Goal: Task Accomplishment & Management: Manage account settings

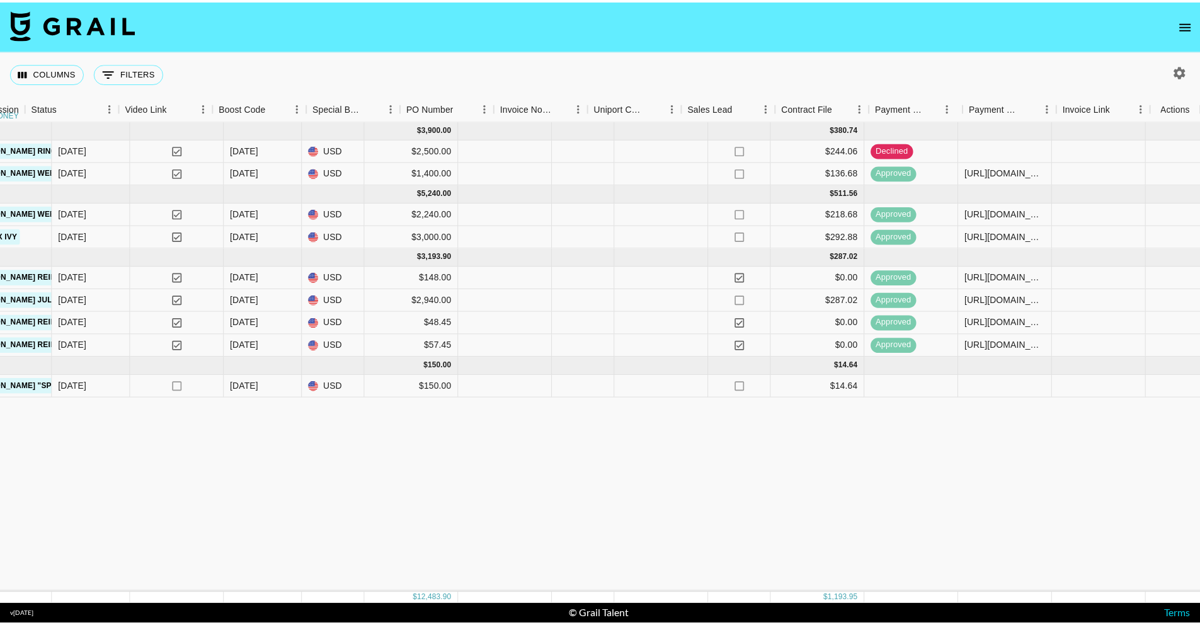
scroll to position [0, 1653]
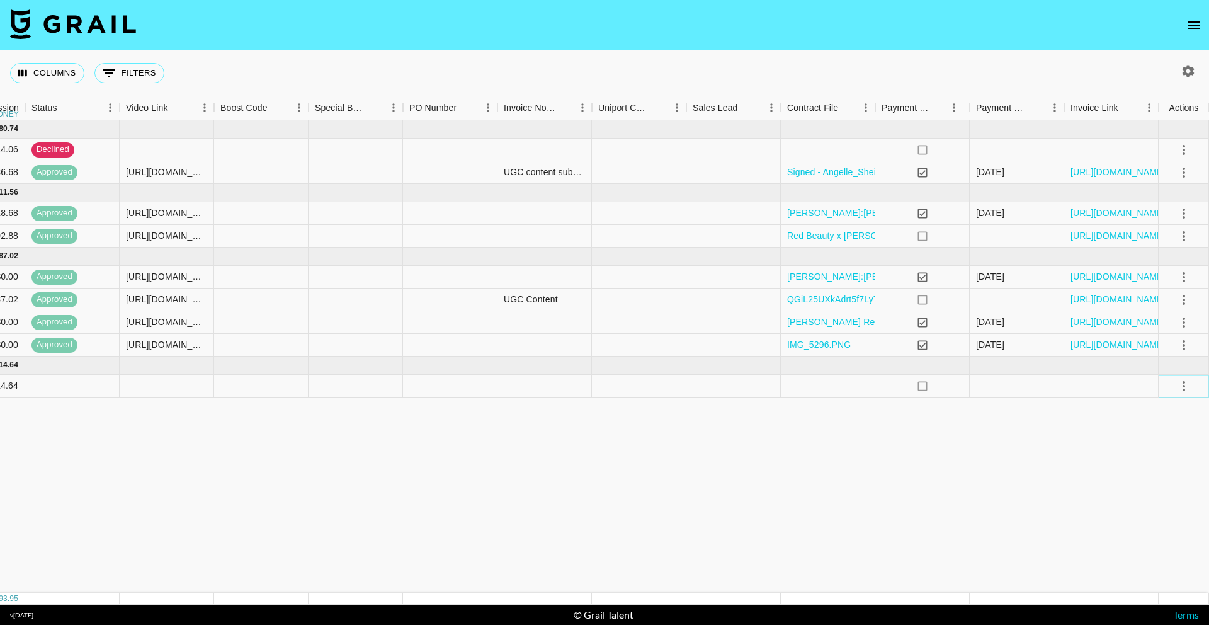
click at [1187, 389] on icon "select merge strategy" at bounding box center [1184, 386] width 15 height 15
click at [1151, 440] on li "Decline" at bounding box center [1169, 436] width 82 height 23
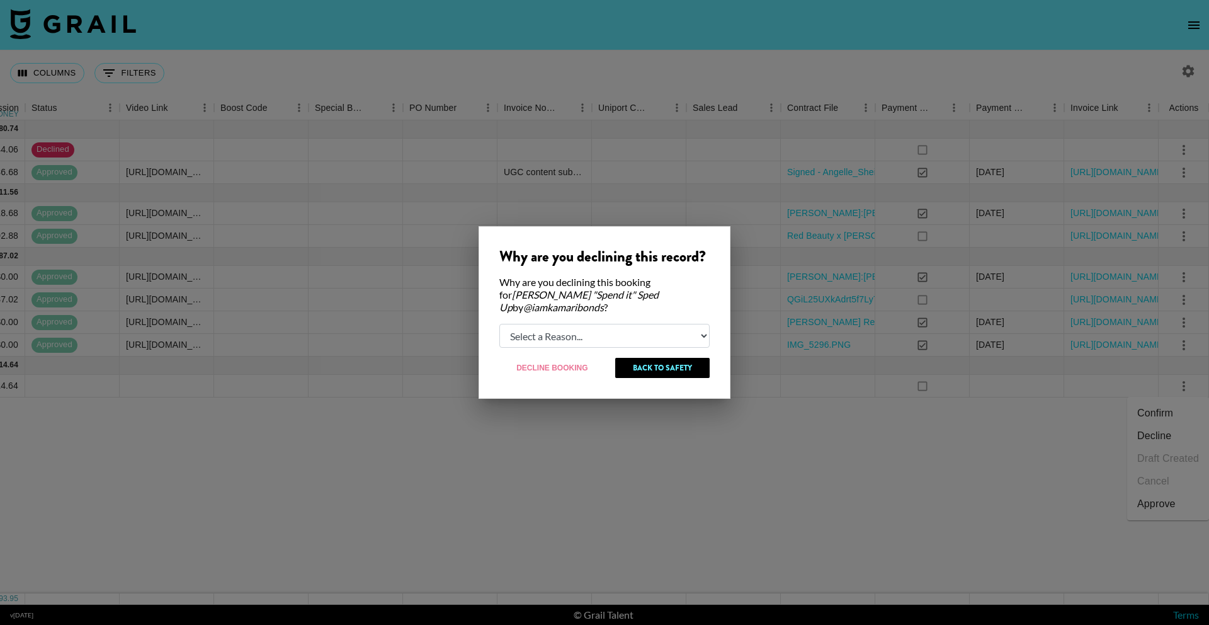
click at [561, 324] on select "Select a Reason... Relogging this deal due to a data issue The [PERSON_NAME] ca…" at bounding box center [605, 336] width 210 height 24
select select "creator_decline"
click at [500, 324] on select "Select a Reason... Relogging this deal due to a data issue The [PERSON_NAME] ca…" at bounding box center [605, 336] width 210 height 24
click at [581, 367] on button "Decline Booking" at bounding box center [553, 368] width 106 height 20
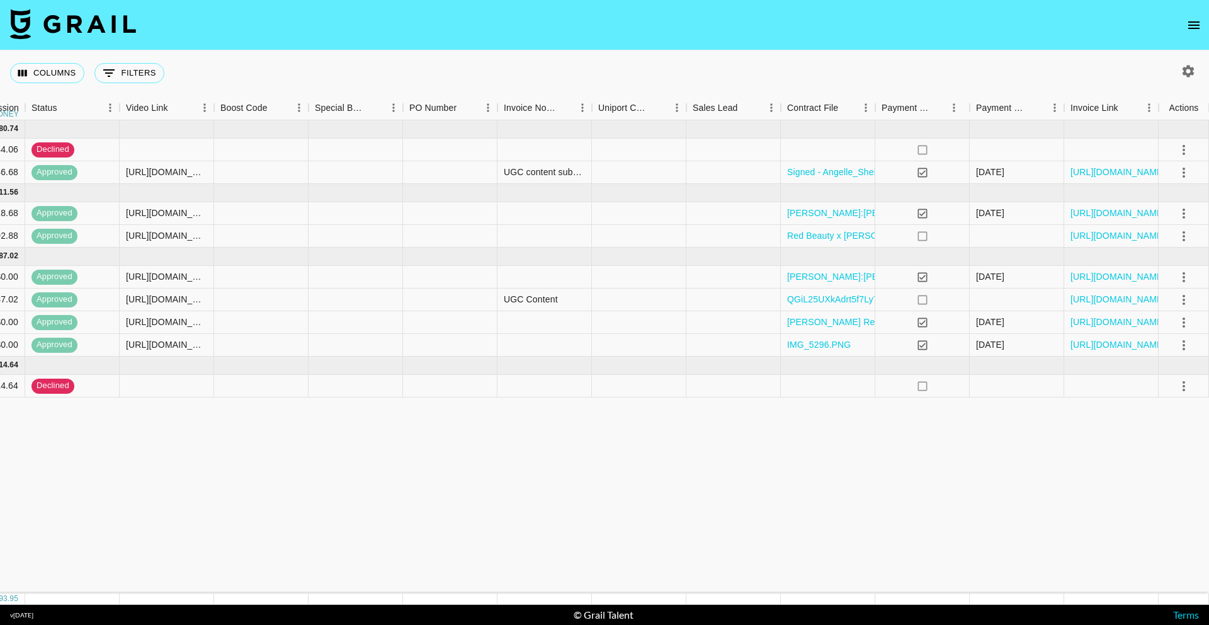
click at [1187, 23] on button "open drawer" at bounding box center [1194, 25] width 25 height 25
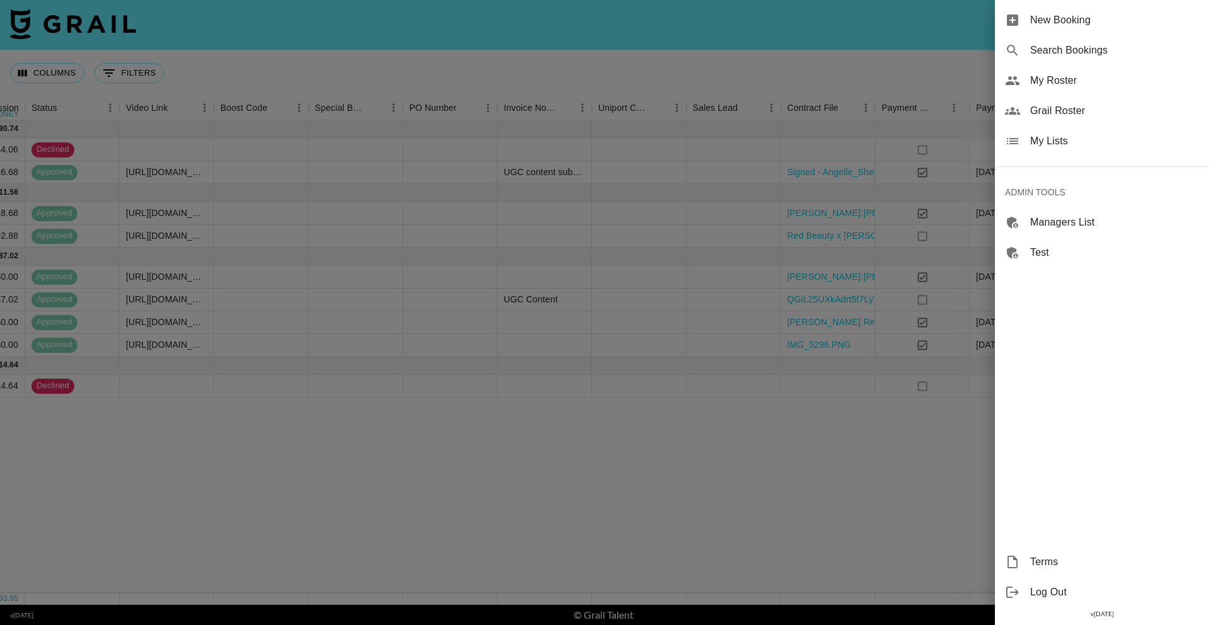
click at [1126, 153] on div "My Lists" at bounding box center [1102, 141] width 214 height 30
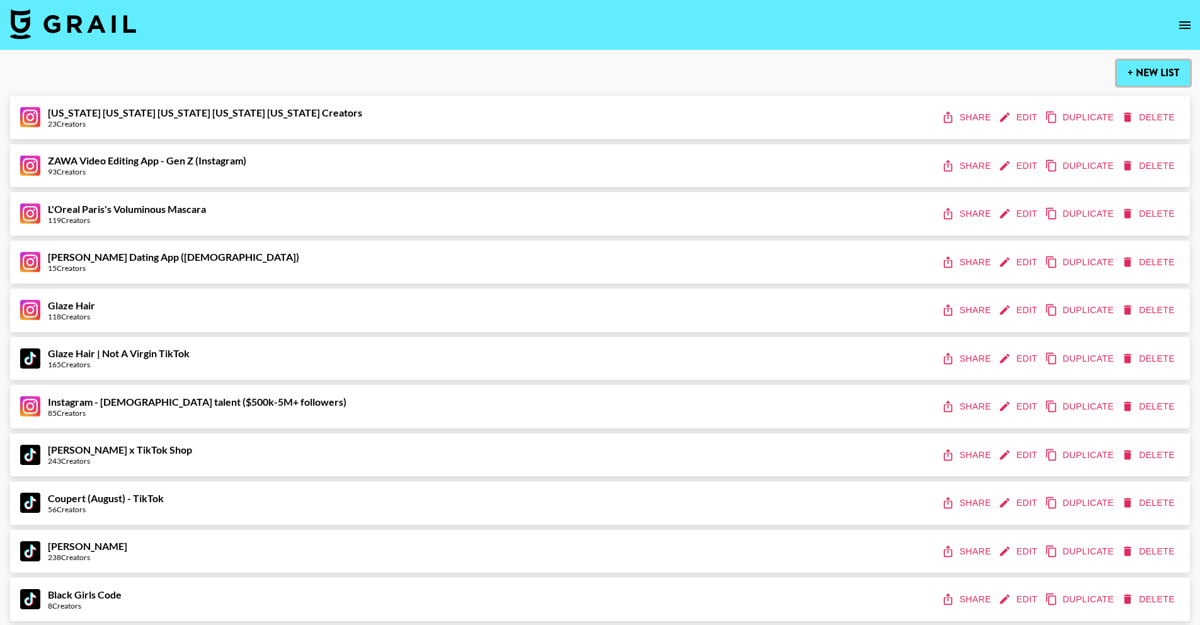
click at [1165, 71] on button "+ New List" at bounding box center [1153, 72] width 73 height 25
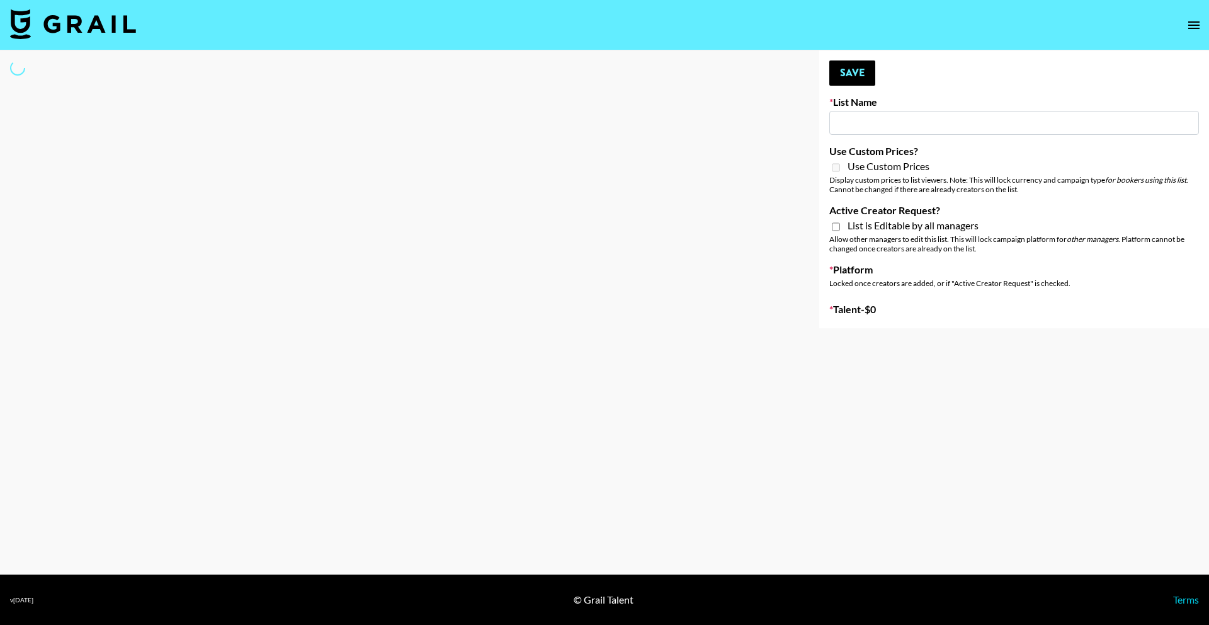
type input "New List"
select select "Song"
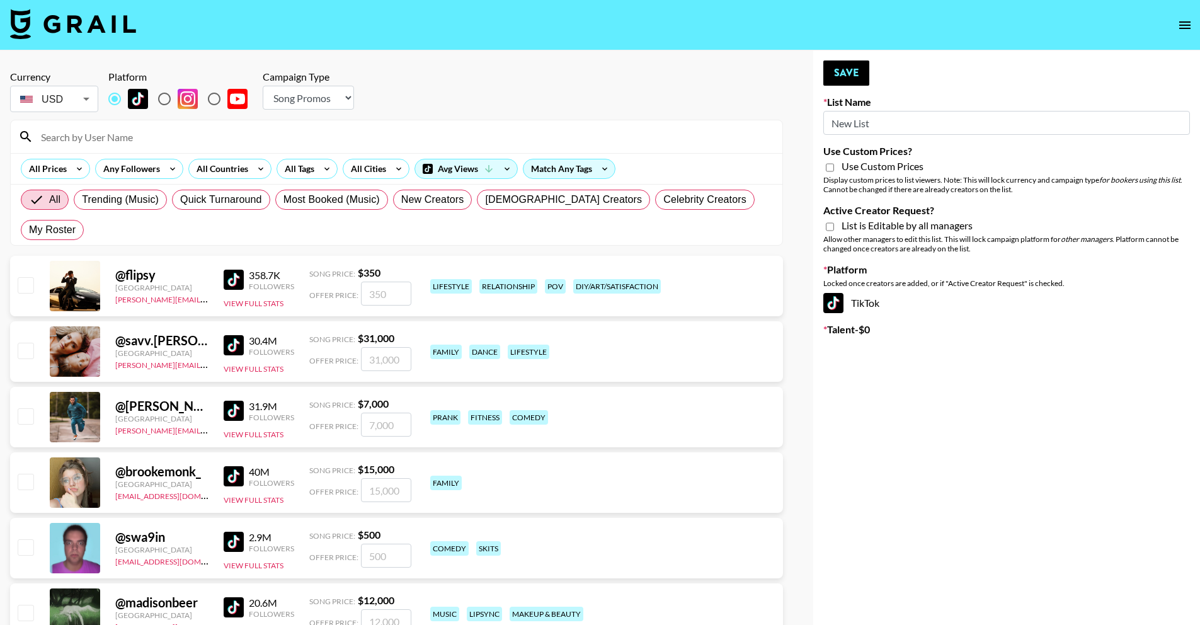
click at [895, 120] on input "New List" at bounding box center [1006, 123] width 367 height 24
drag, startPoint x: 937, startPoint y: 125, endPoint x: 704, endPoint y: 108, distance: 233.0
paste input "ensmo"
click at [831, 124] on input "ensmo" at bounding box center [1006, 123] width 367 height 24
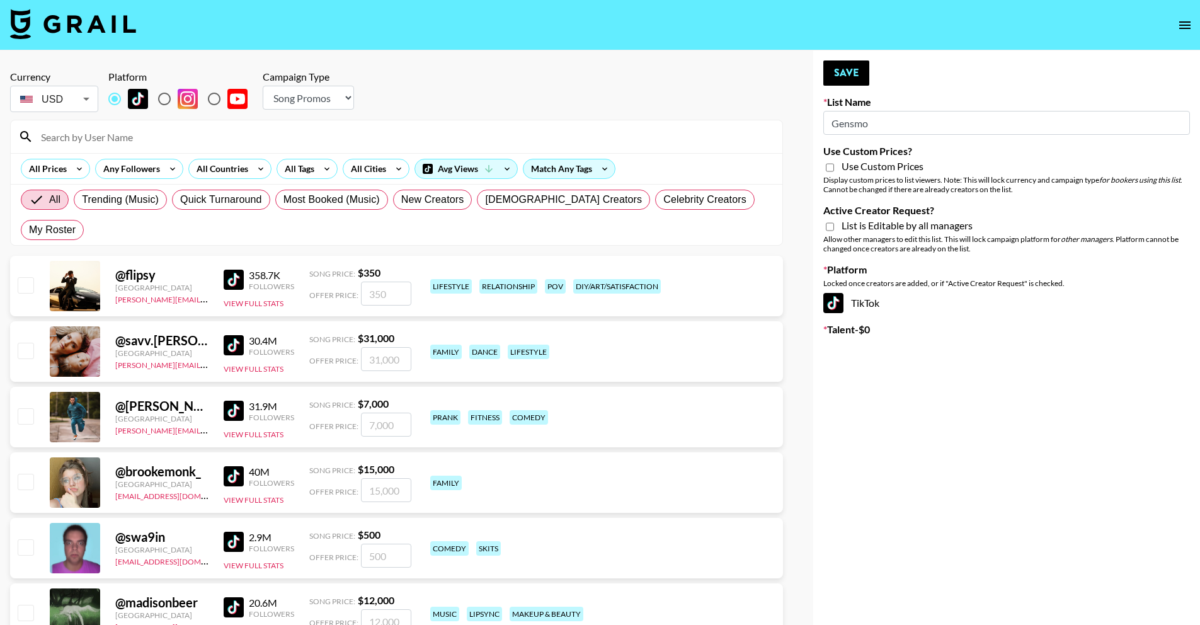
click at [900, 133] on input "Gensmo" at bounding box center [1006, 123] width 367 height 24
type input "Gensmo (Tiktok)"
click at [315, 91] on select "Choose Type... Song Promos Brand Promos" at bounding box center [308, 98] width 91 height 24
select select "Brand"
click at [263, 86] on select "Choose Type... Song Promos Brand Promos" at bounding box center [308, 98] width 91 height 24
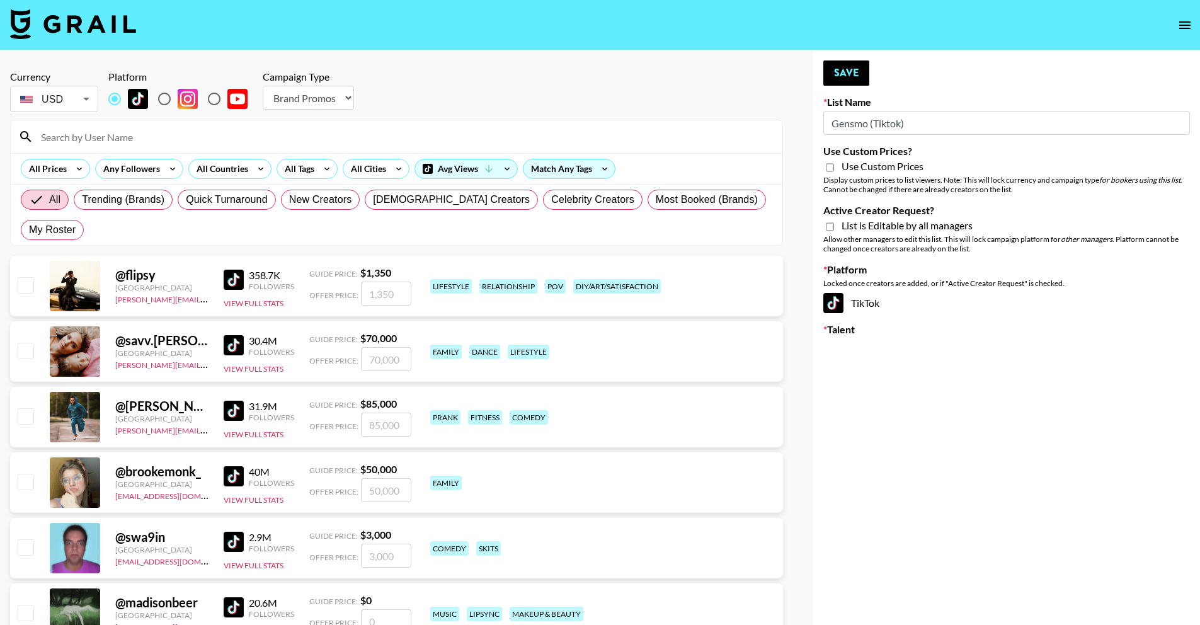
click at [851, 164] on span "Use Custom Prices" at bounding box center [883, 166] width 82 height 13
click at [834, 164] on input "Use Custom Prices?" at bounding box center [830, 167] width 8 height 11
checkbox input "true"
click at [861, 227] on span "List is Editable by all managers" at bounding box center [907, 225] width 131 height 13
click at [834, 227] on input "Active Creator Request?" at bounding box center [830, 226] width 8 height 11
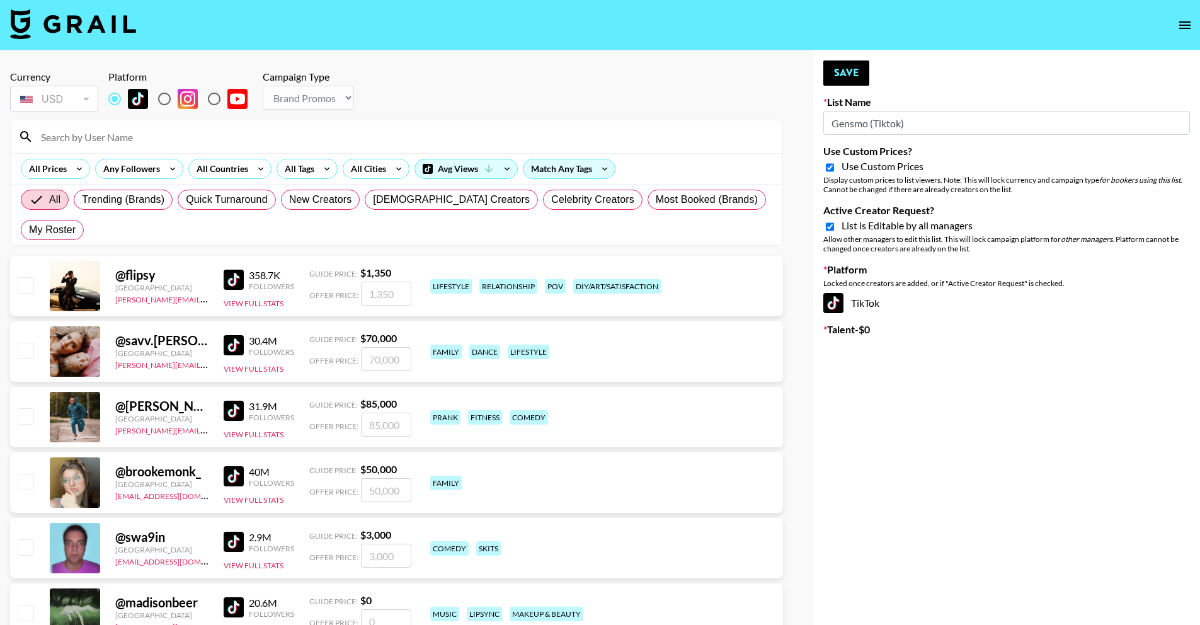
checkbox input "true"
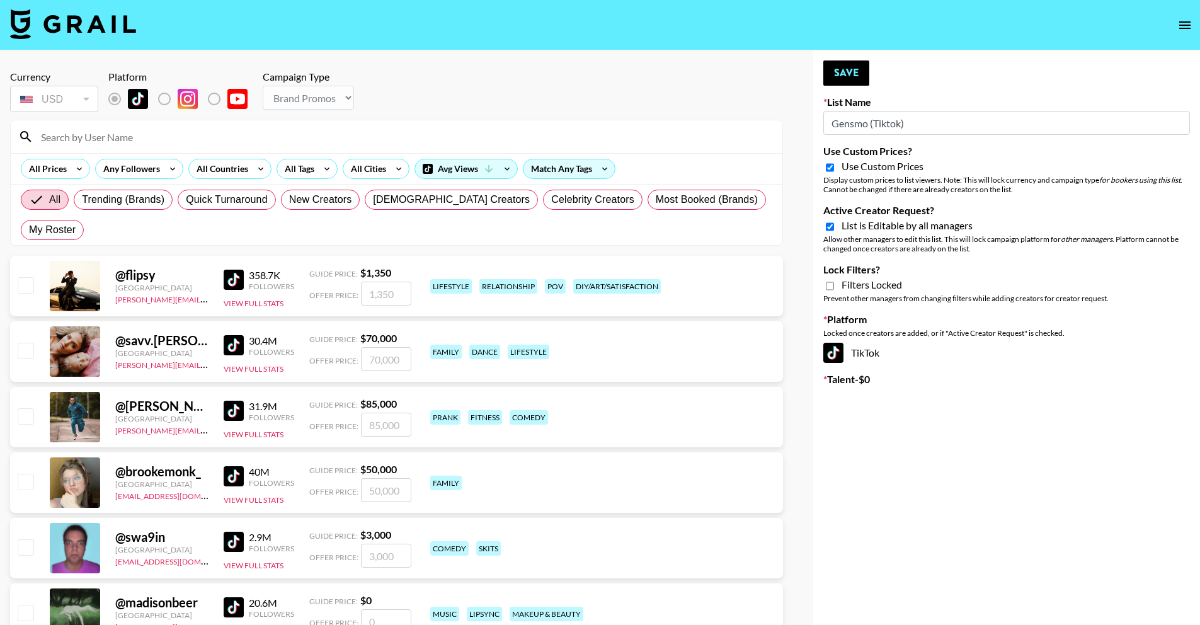
click at [631, 94] on div "Currency USD USD ​ Platform Campaign Type Choose Type... Song Promos Brand Prom…" at bounding box center [396, 93] width 773 height 44
click at [833, 72] on button "Save" at bounding box center [846, 72] width 46 height 25
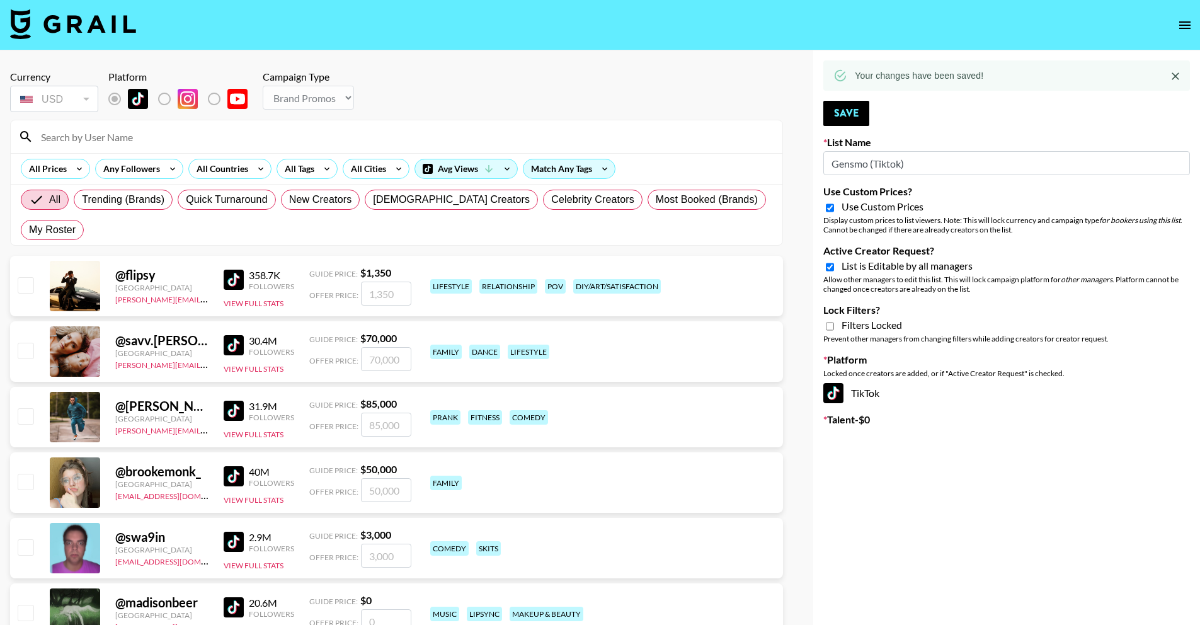
click at [1182, 30] on icon "open drawer" at bounding box center [1184, 25] width 15 height 15
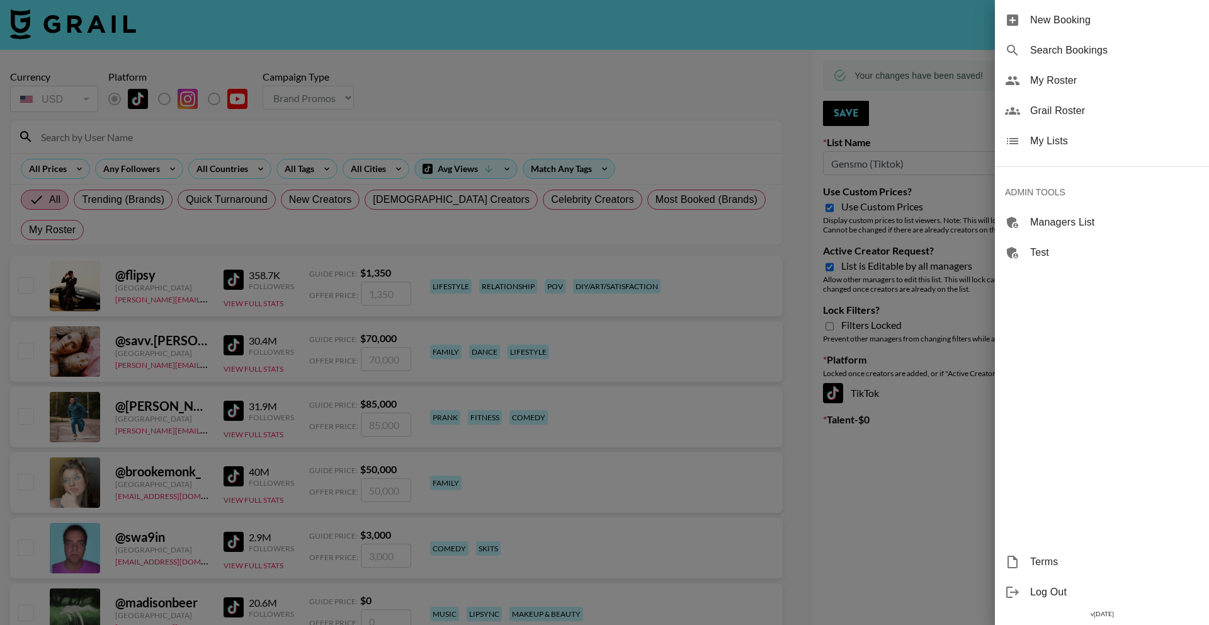
click at [1099, 151] on div "My Lists" at bounding box center [1102, 141] width 214 height 30
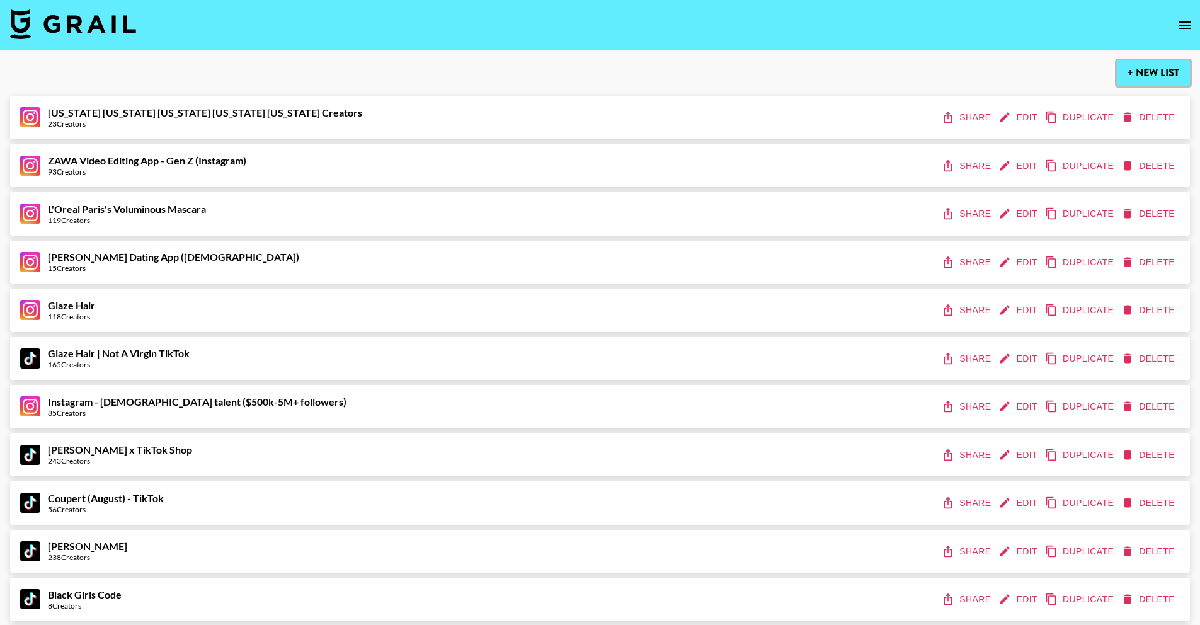
click at [1141, 78] on button "+ New List" at bounding box center [1153, 72] width 73 height 25
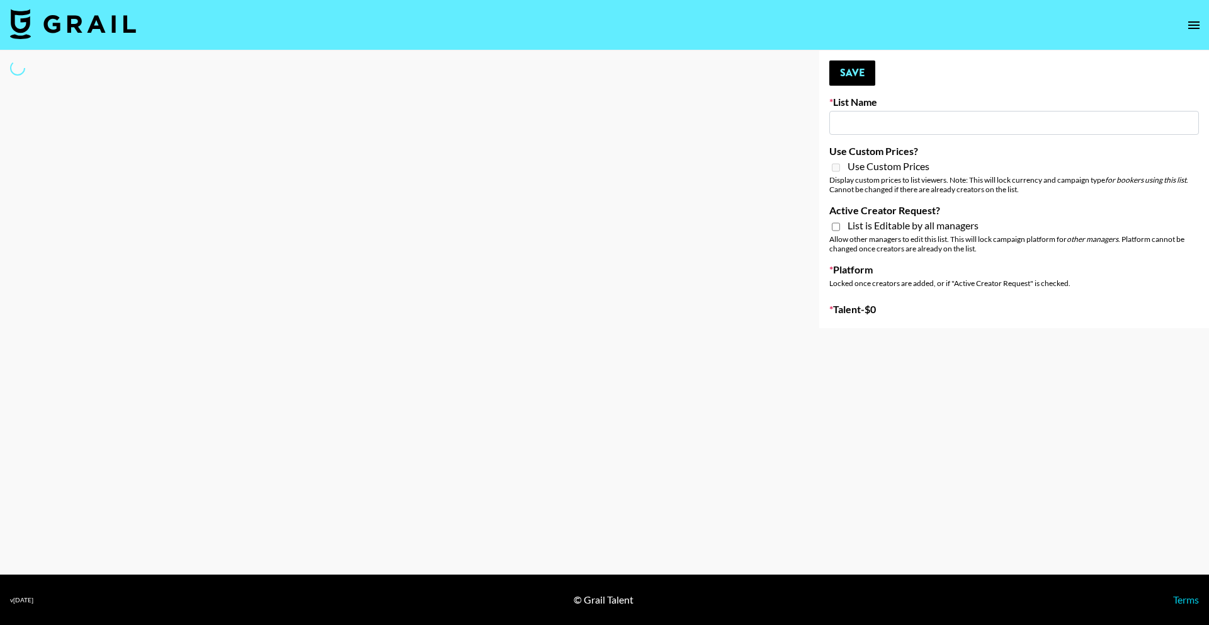
type input "New List"
click at [852, 120] on input "New List" at bounding box center [1006, 123] width 367 height 24
select select "Song"
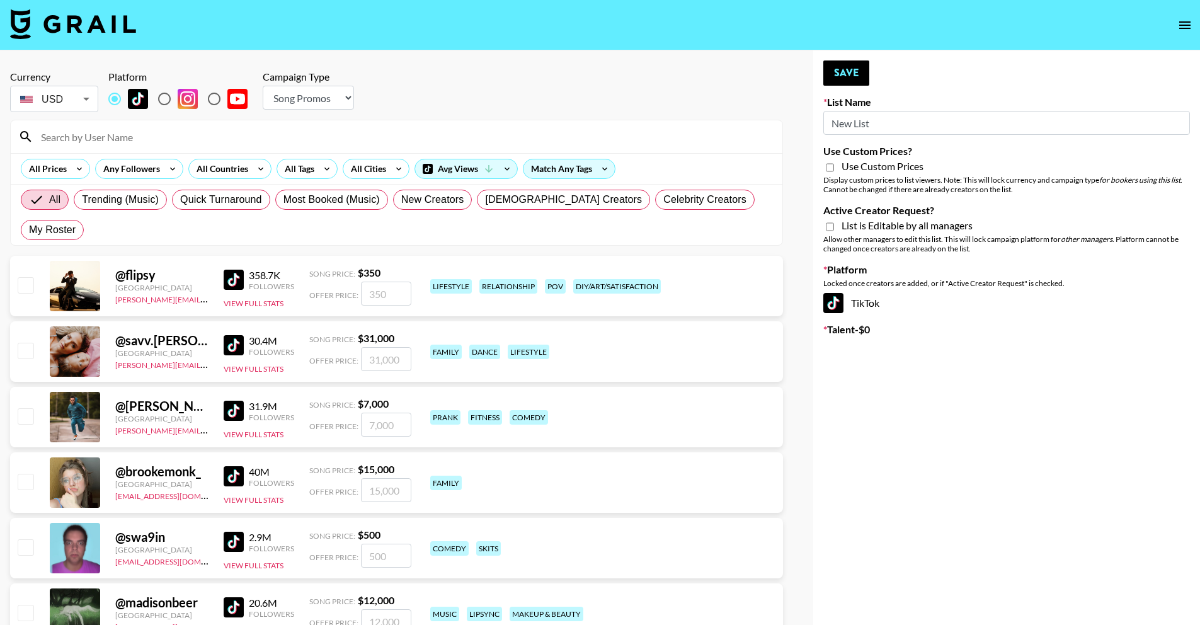
drag, startPoint x: 910, startPoint y: 124, endPoint x: 763, endPoint y: 122, distance: 146.8
paste input "Gensmo"
type input "Gensmo (IG)"
click at [163, 99] on input "radio" at bounding box center [164, 99] width 26 height 26
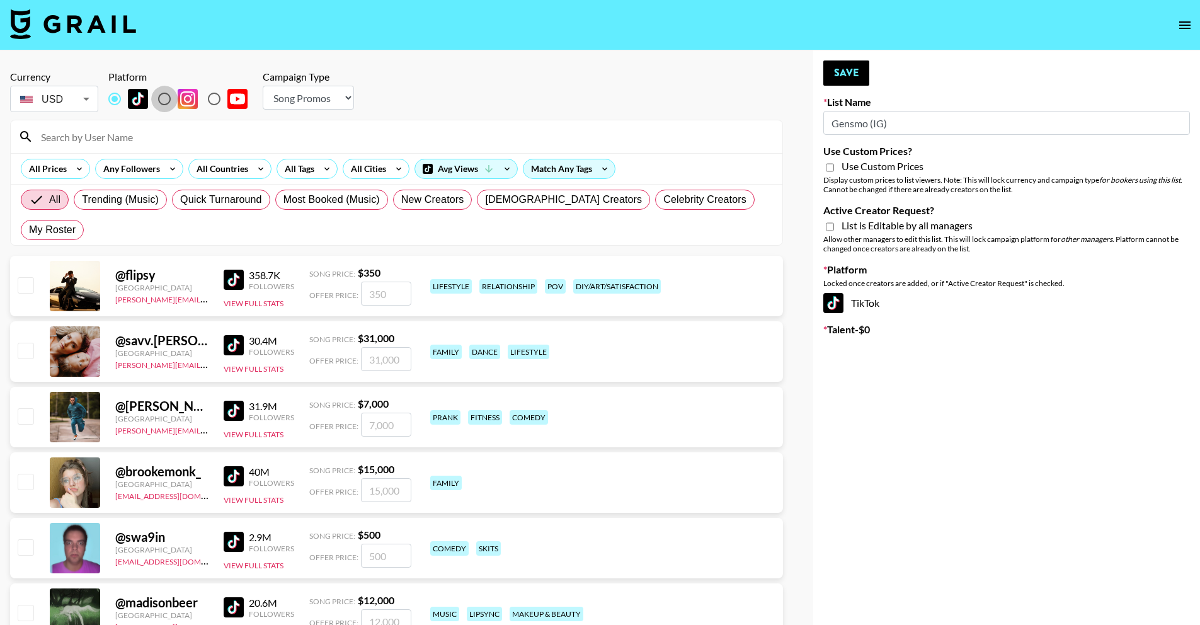
radio input "true"
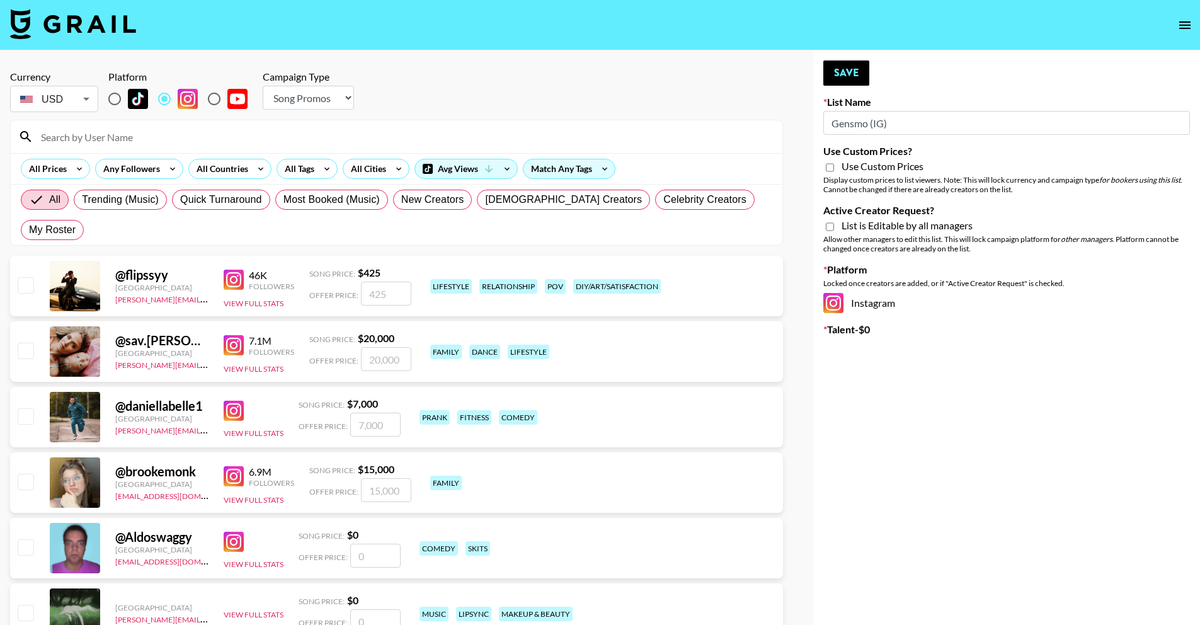
click at [379, 103] on div "Currency USD USD ​ Platform Campaign Type Choose Type... Song Promos Brand Prom…" at bounding box center [396, 93] width 773 height 44
click at [323, 104] on select "Choose Type... Song Promos Brand Promos" at bounding box center [308, 98] width 91 height 24
select select "Brand"
click at [263, 86] on select "Choose Type... Song Promos Brand Promos" at bounding box center [308, 98] width 91 height 24
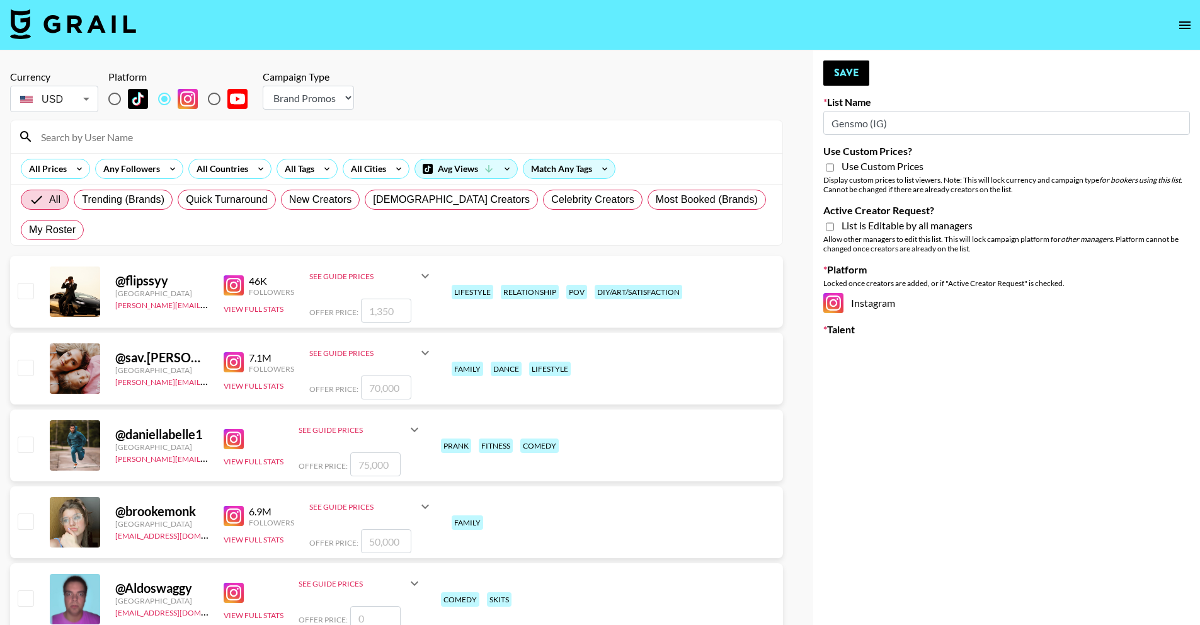
click at [848, 160] on span "Use Custom Prices" at bounding box center [883, 166] width 82 height 13
click at [834, 162] on input "Use Custom Prices?" at bounding box center [830, 167] width 8 height 11
checkbox input "true"
click at [918, 236] on div "Allow other managers to edit this list. This will lock campaign platform for ot…" at bounding box center [1006, 243] width 367 height 19
click at [908, 213] on label "Active Creator Request?" at bounding box center [1006, 210] width 367 height 13
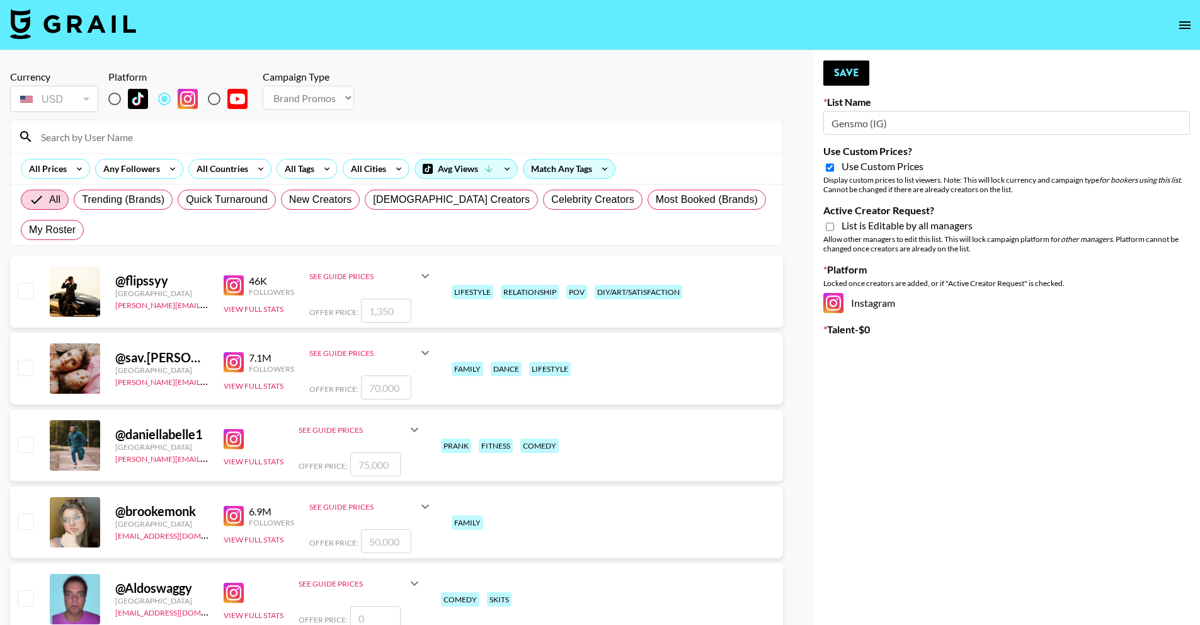
click at [834, 221] on input "Active Creator Request?" at bounding box center [830, 226] width 8 height 11
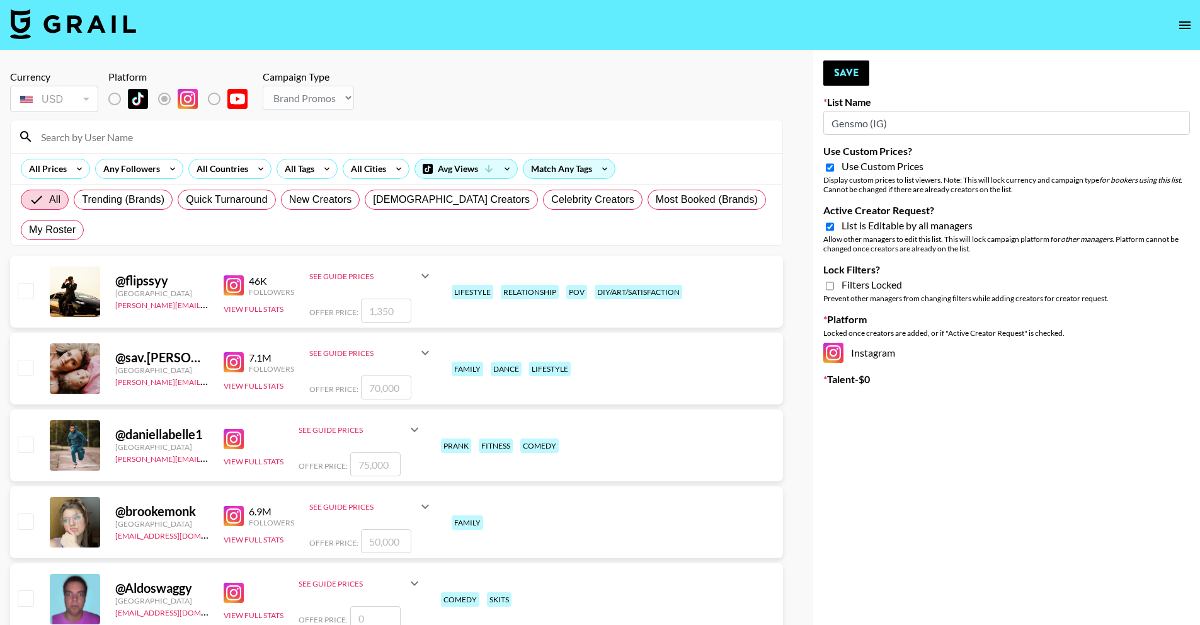
click at [914, 229] on span "List is Editable by all managers" at bounding box center [907, 225] width 131 height 13
click at [834, 229] on input "Active Creator Request?" at bounding box center [830, 226] width 8 height 11
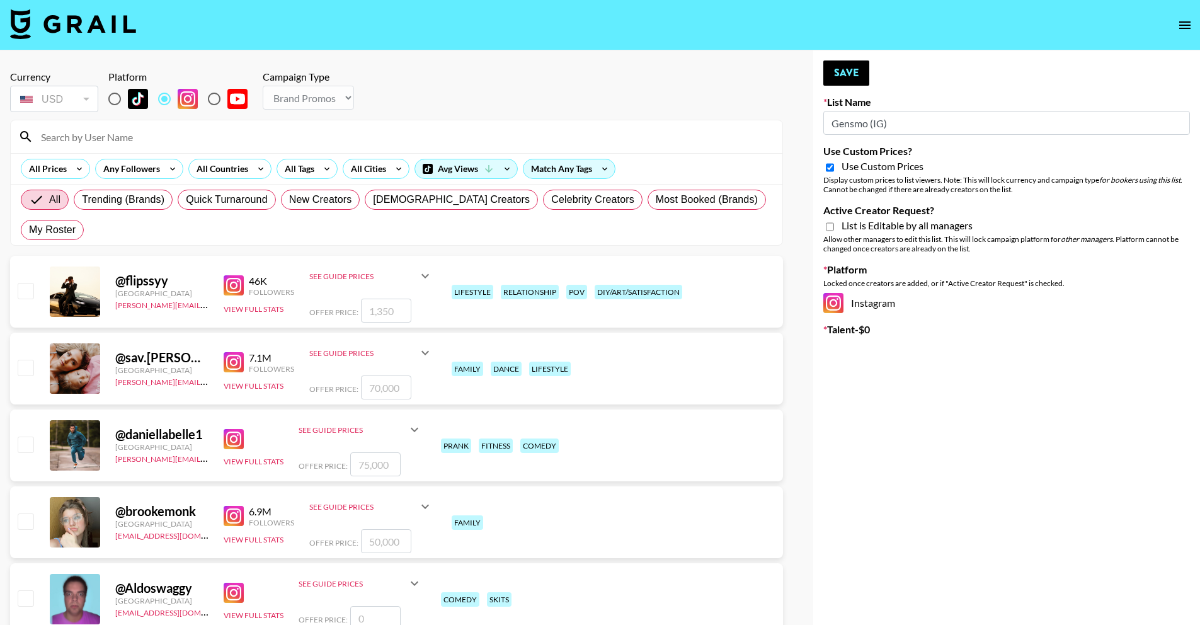
click at [911, 226] on span "List is Editable by all managers" at bounding box center [907, 225] width 131 height 13
click at [834, 226] on input "Active Creator Request?" at bounding box center [830, 226] width 8 height 11
checkbox input "true"
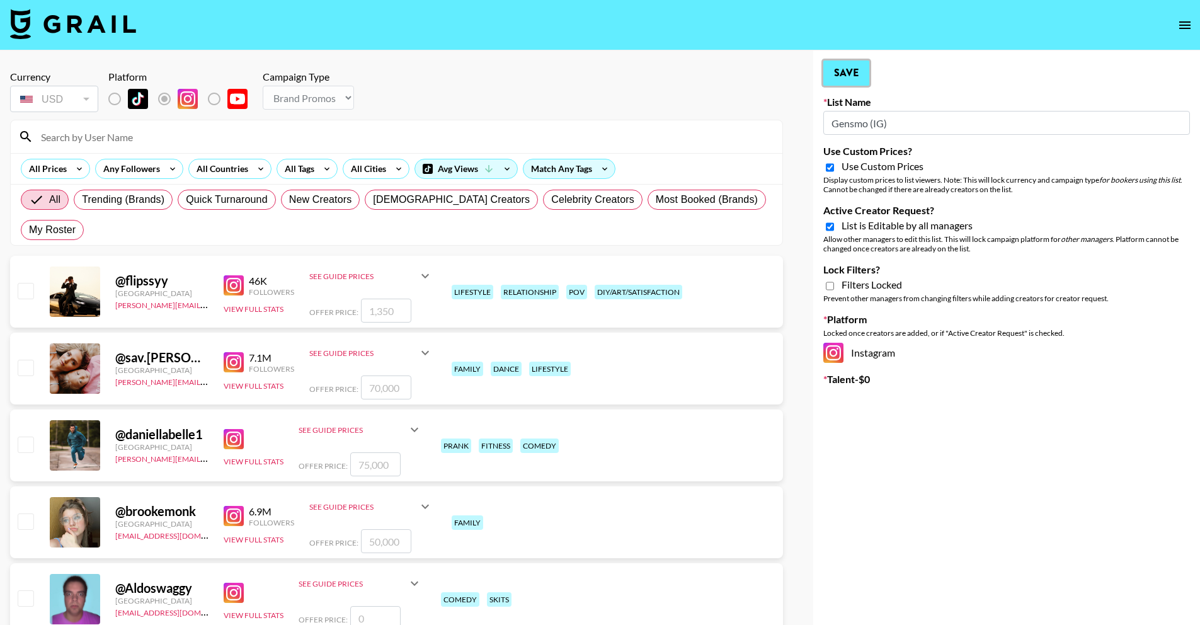
click at [851, 68] on button "Save" at bounding box center [846, 72] width 46 height 25
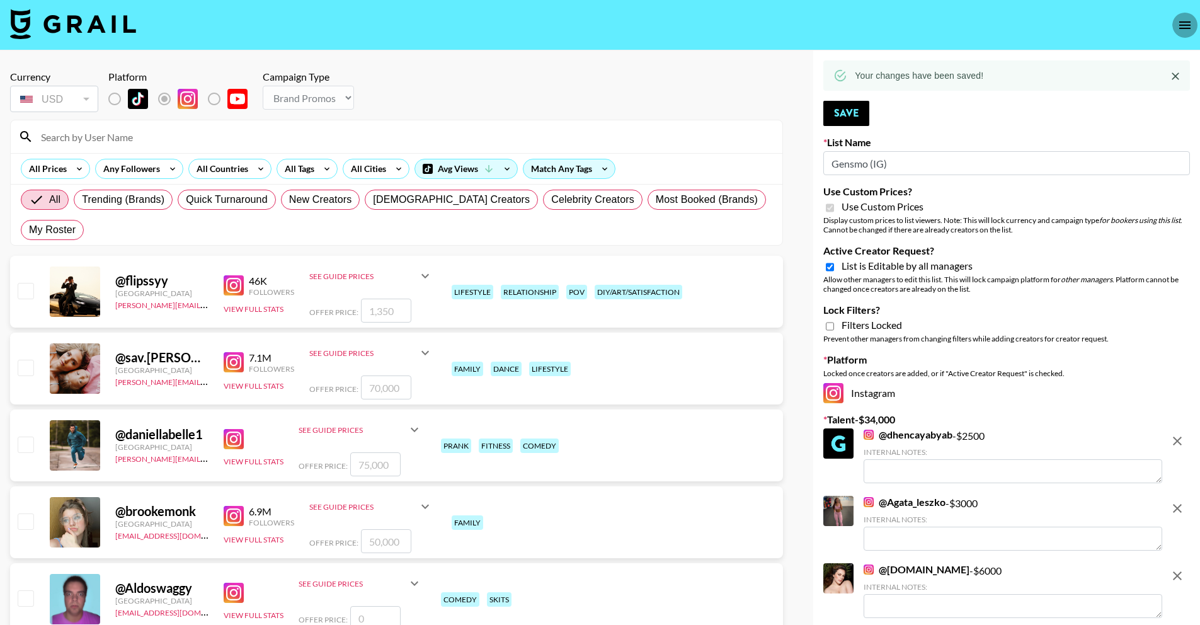
click at [1182, 19] on icon "open drawer" at bounding box center [1184, 25] width 15 height 15
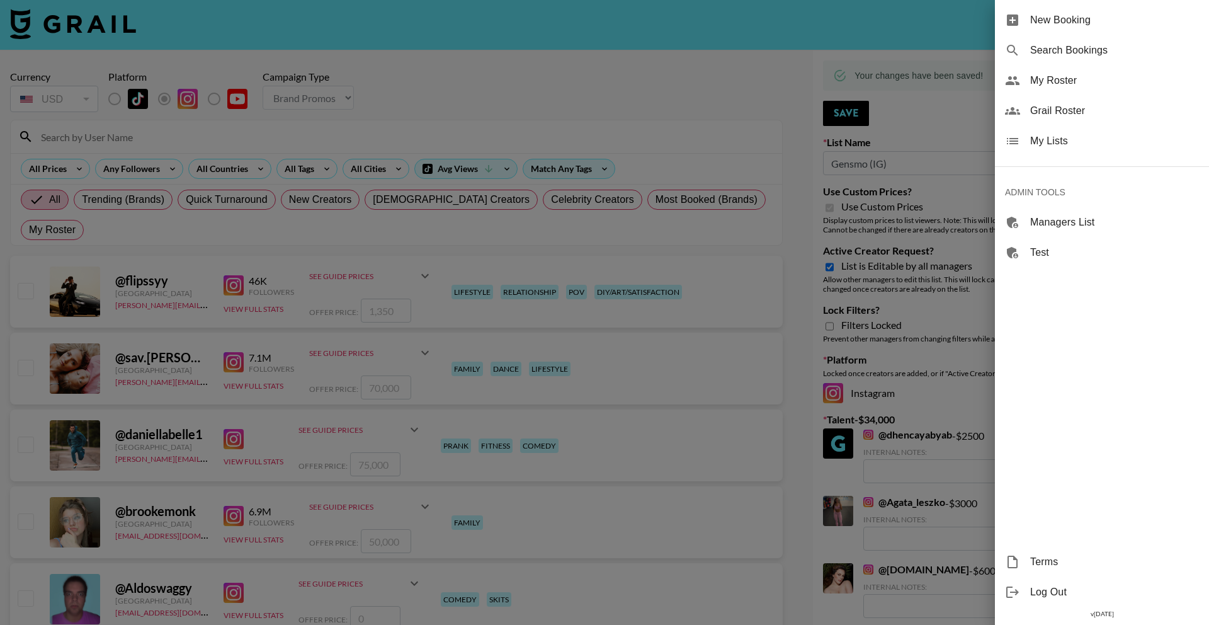
click at [277, 41] on div at bounding box center [604, 312] width 1209 height 625
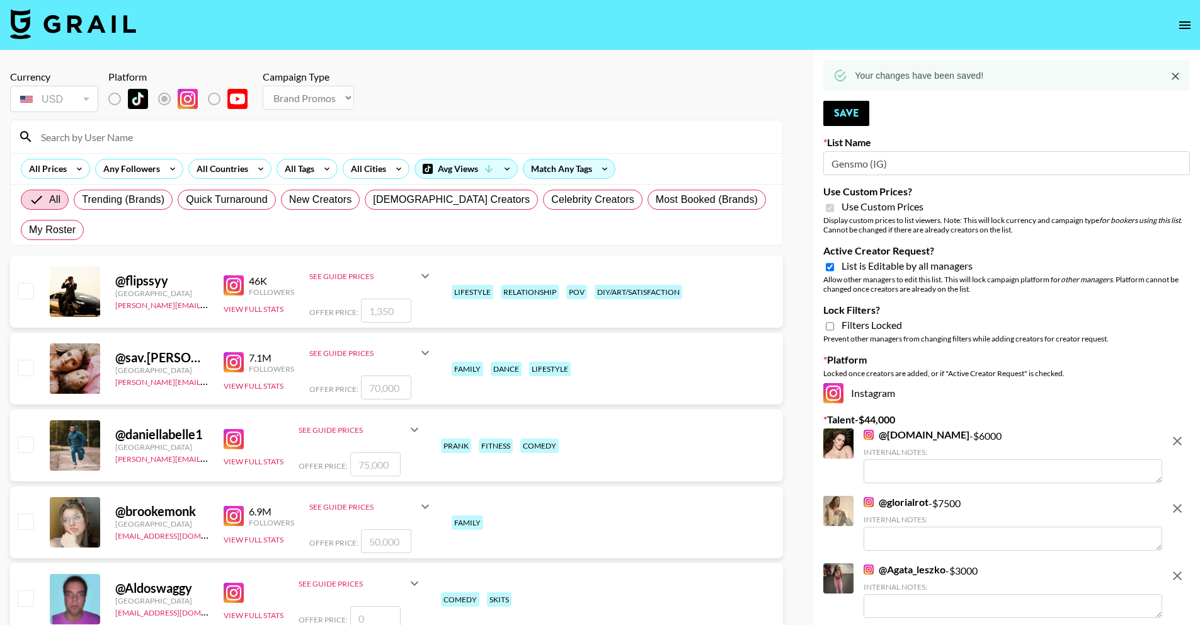
click at [102, 11] on img at bounding box center [73, 24] width 126 height 30
